Goal: Information Seeking & Learning: Learn about a topic

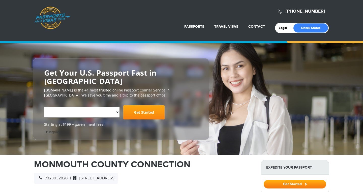
select select "**********"
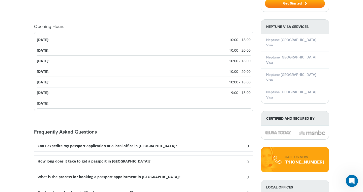
scroll to position [527, 0]
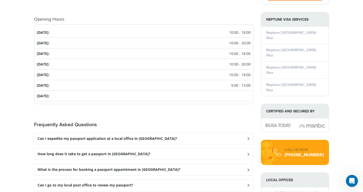
click at [67, 137] on h3 "Can I expedite my passport application at a local office in [GEOGRAPHIC_DATA]?" at bounding box center [108, 139] width 140 height 4
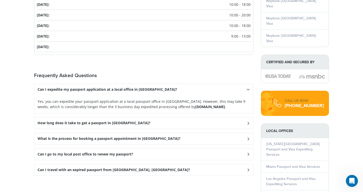
scroll to position [576, 0]
click at [247, 137] on icon at bounding box center [248, 138] width 5 height 3
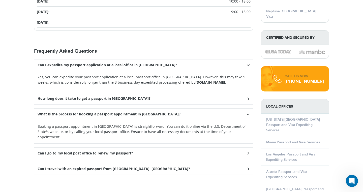
scroll to position [602, 0]
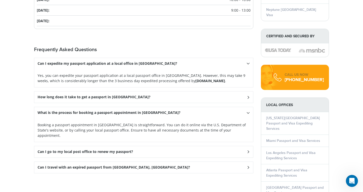
click at [73, 150] on h3 "Can I go to my local post office to renew my passport?" at bounding box center [85, 152] width 95 height 4
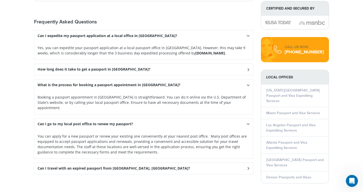
scroll to position [632, 0]
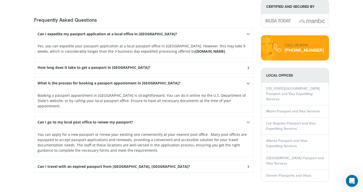
click at [62, 164] on h3 "Can I travel with an expired passport from Neptune, NJ?" at bounding box center [114, 166] width 152 height 4
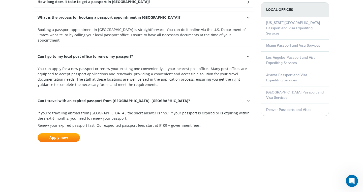
scroll to position [697, 0]
click at [56, 134] on link "Apply now" at bounding box center [59, 138] width 42 height 9
